Goal: Transaction & Acquisition: Subscribe to service/newsletter

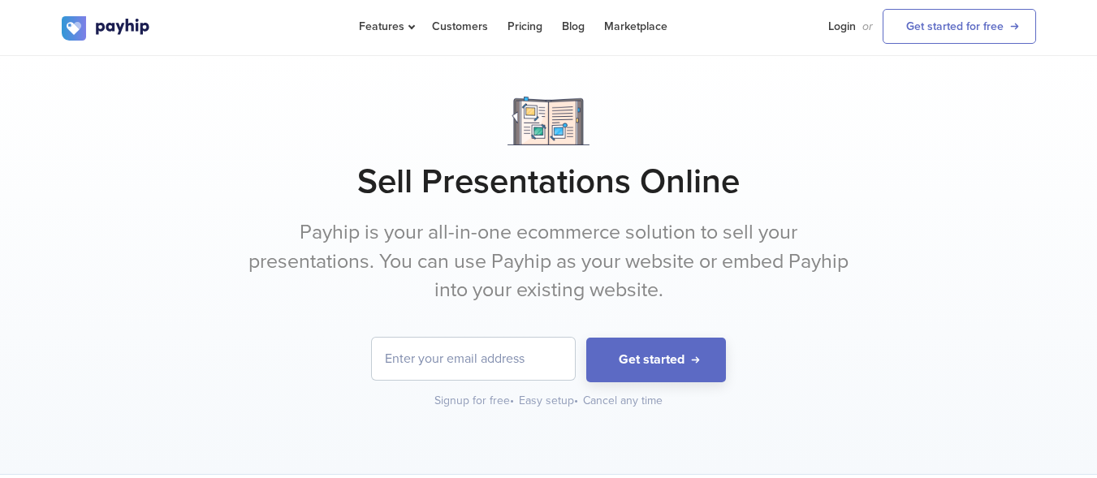
click at [507, 360] on input "email" at bounding box center [473, 359] width 203 height 42
click at [586, 338] on button "Get started" at bounding box center [656, 360] width 140 height 45
type input "[EMAIL_ADDRESS][DOMAIN_NAME]"
click at [586, 338] on button "Get started" at bounding box center [656, 360] width 140 height 45
